Goal: Information Seeking & Learning: Understand process/instructions

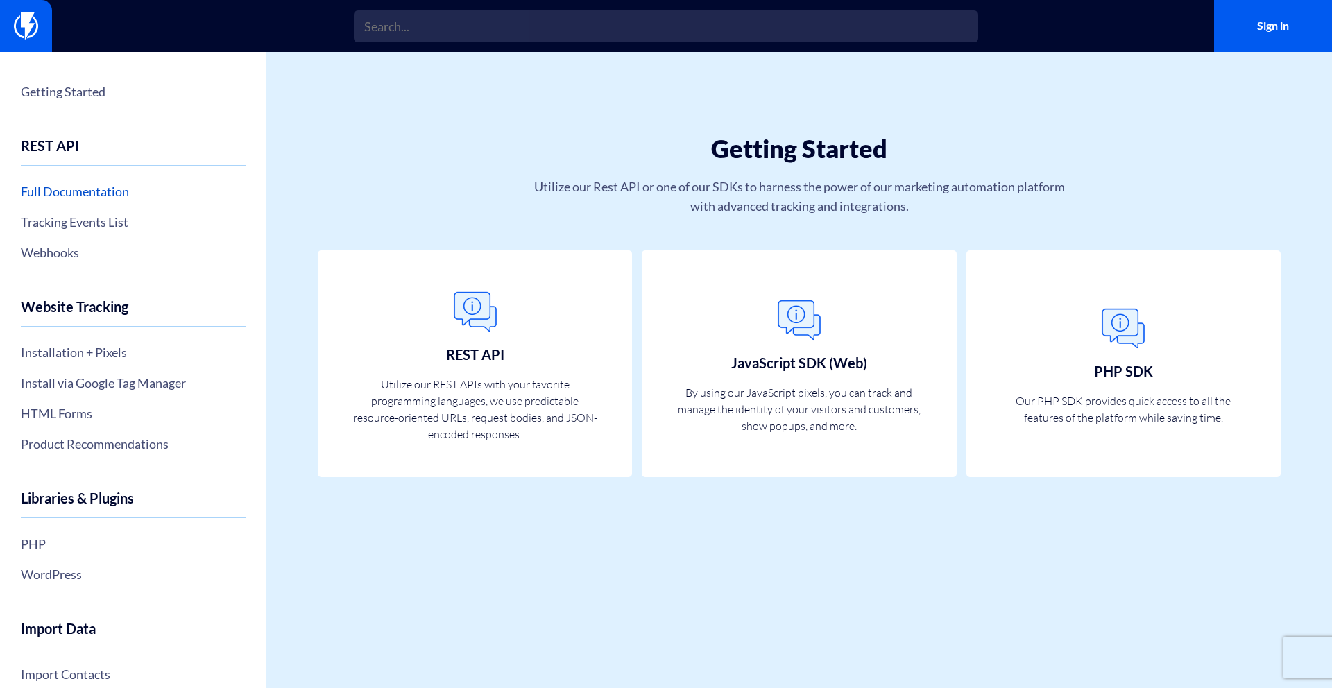
click at [119, 193] on link "Full Documentation" at bounding box center [133, 192] width 225 height 24
click at [116, 347] on link "Installation + Pixels" at bounding box center [133, 353] width 225 height 24
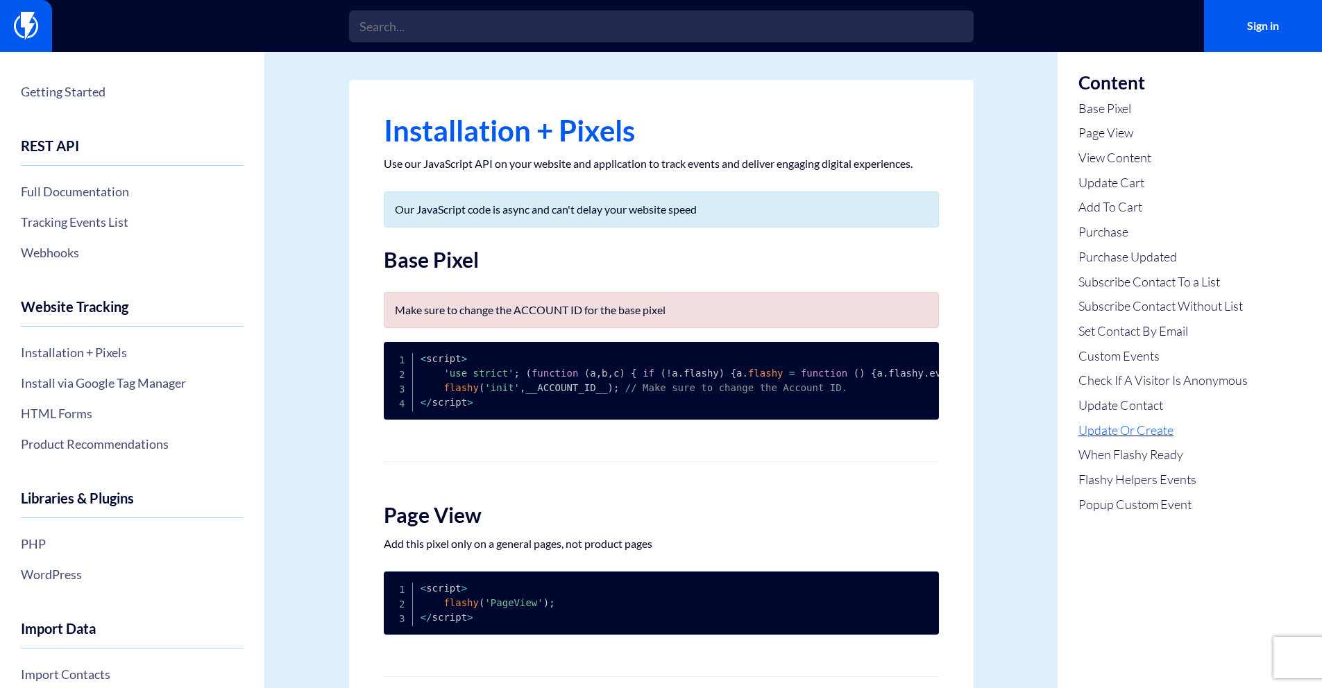
click at [1150, 430] on link "Update Or Create" at bounding box center [1162, 431] width 169 height 18
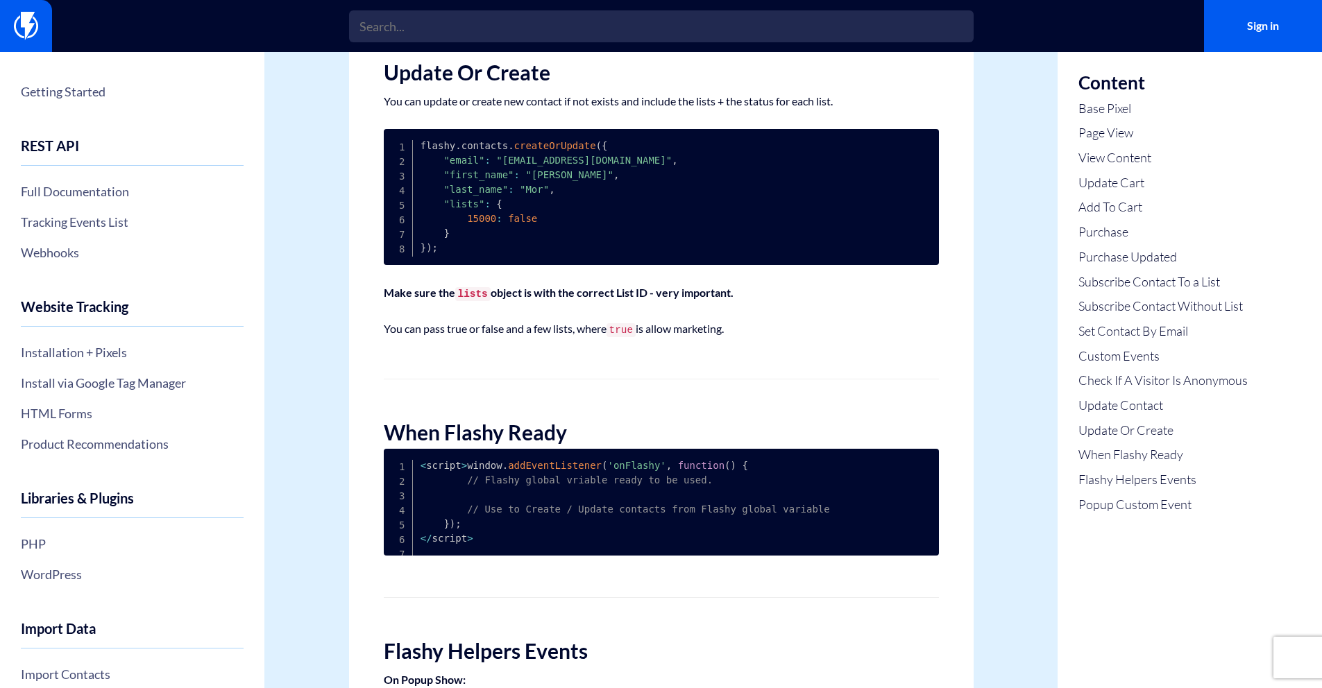
scroll to position [3869, 0]
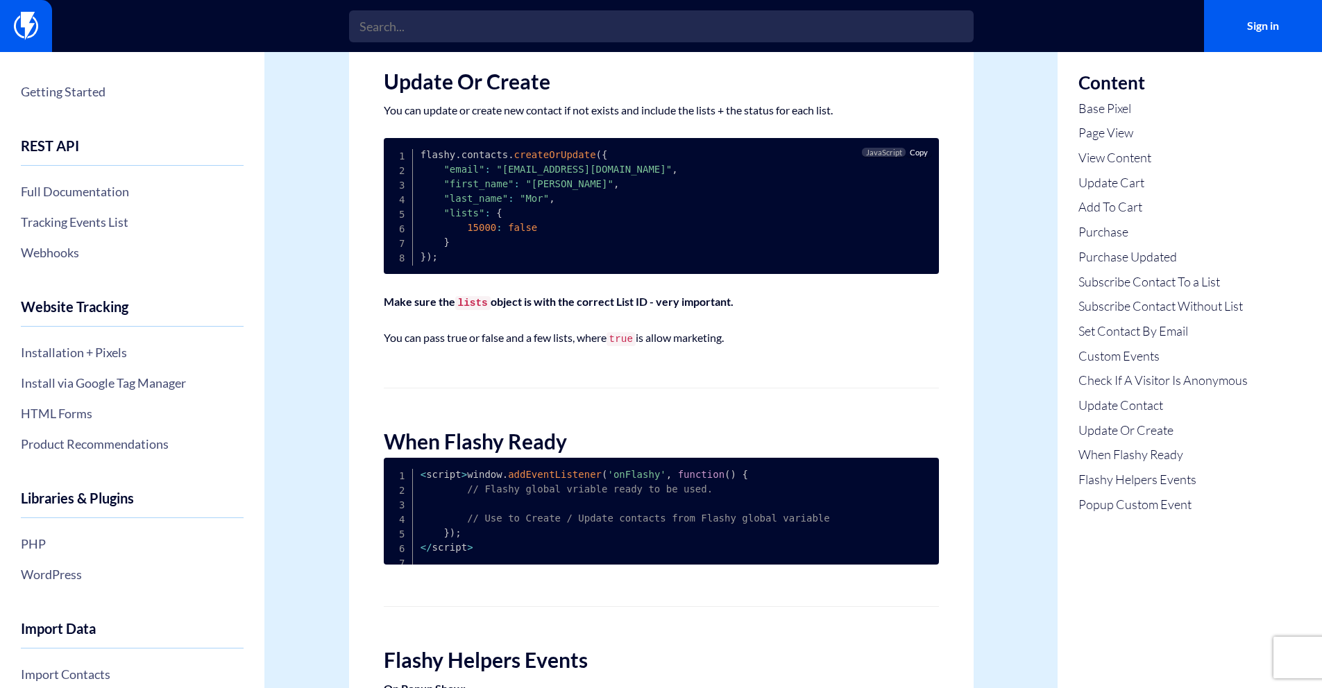
click at [915, 157] on span "Copy" at bounding box center [919, 152] width 18 height 9
drag, startPoint x: 421, startPoint y: 209, endPoint x: 600, endPoint y: 205, distance: 178.4
click at [600, 205] on code "flashy . contacts . createOrUpdate ( { "email" : "email@domain.com" , "first_na…" at bounding box center [549, 205] width 257 height 113
copy code "flashy . contacts . createOrUpdate ("
click at [430, 262] on span ")" at bounding box center [429, 256] width 6 height 11
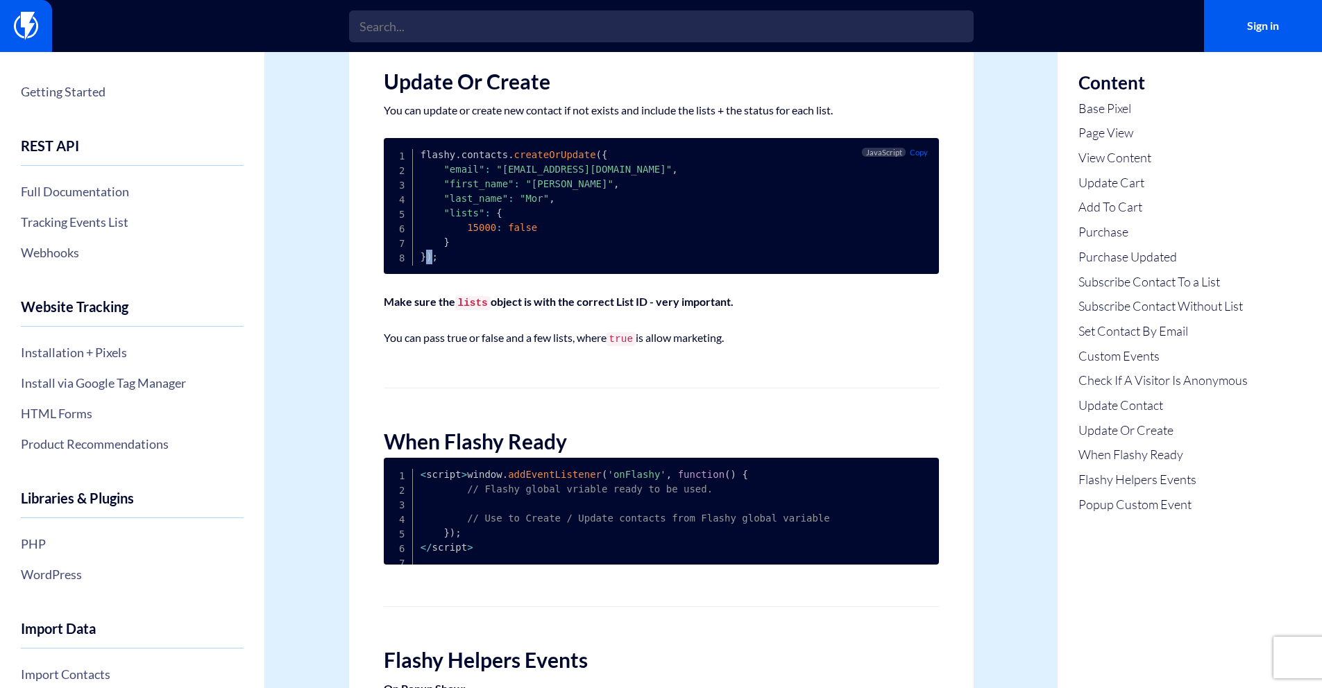
copy span ")"
drag, startPoint x: 425, startPoint y: 311, endPoint x: 463, endPoint y: 313, distance: 37.5
click at [463, 274] on pre "flashy . contacts . createOrUpdate ( { "email" : "email@domain.com" , "first_na…" at bounding box center [661, 206] width 555 height 136
copy code ") ;"
